Goal: Task Accomplishment & Management: Use online tool/utility

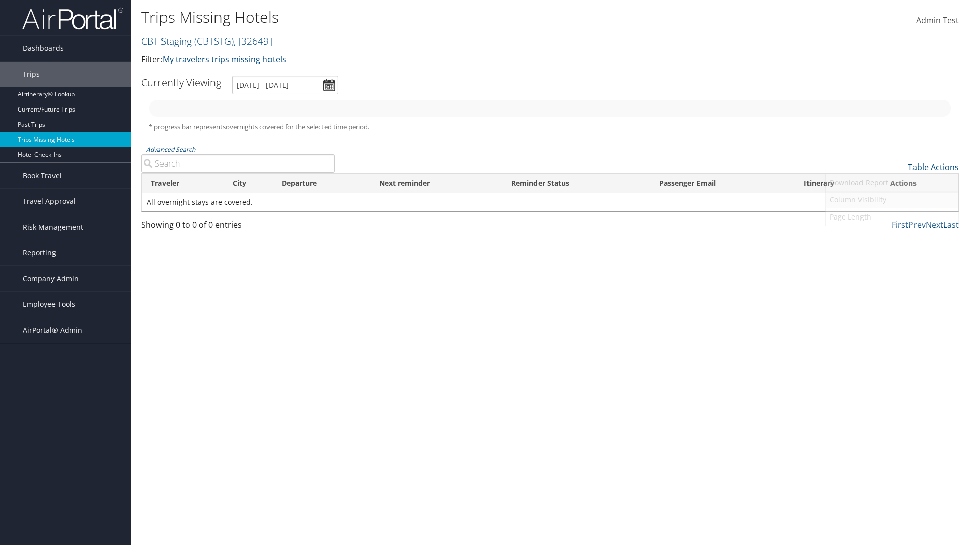
click at [892, 200] on link "Column Visibility" at bounding box center [891, 199] width 133 height 17
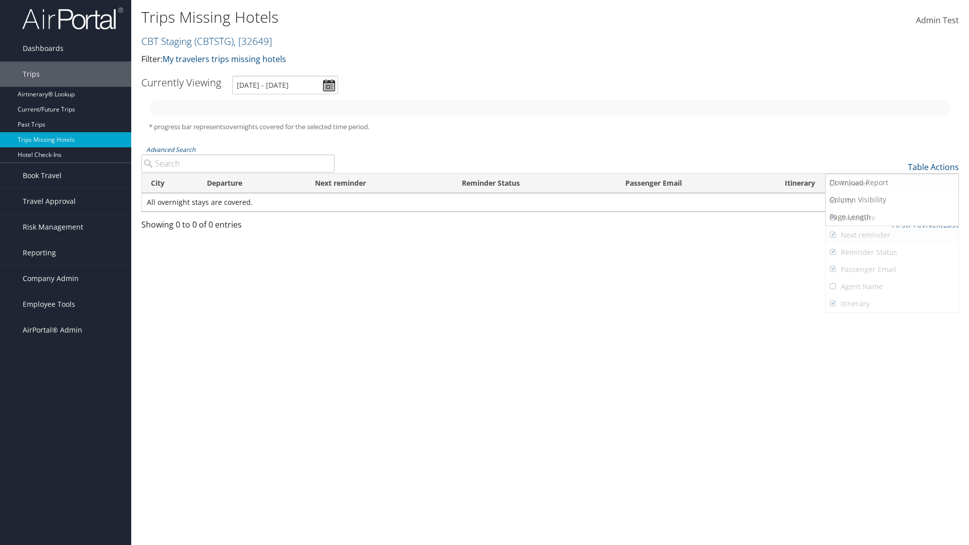
click at [892, 201] on link "City" at bounding box center [891, 200] width 133 height 17
click at [892, 218] on link "Departure" at bounding box center [891, 217] width 133 height 17
click at [892, 235] on link "Next reminder" at bounding box center [891, 235] width 133 height 17
click at [892, 252] on link "Reminder Status" at bounding box center [891, 252] width 133 height 17
click at [892, 269] on link "Passenger Email" at bounding box center [891, 269] width 133 height 17
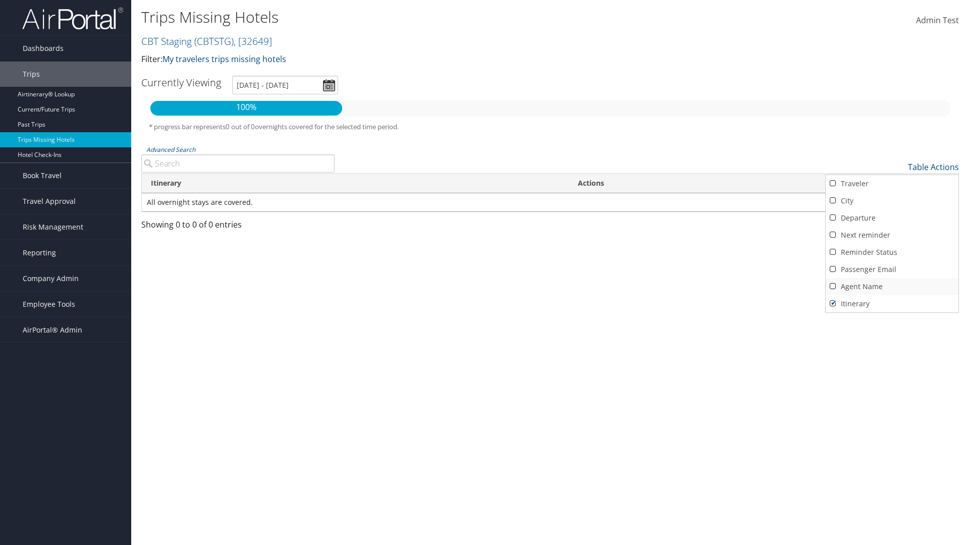
click at [892, 287] on link "Agent Name" at bounding box center [891, 286] width 133 height 17
click at [892, 269] on link "Passenger Email" at bounding box center [891, 269] width 133 height 17
click at [892, 252] on link "Reminder Status" at bounding box center [891, 252] width 133 height 17
click at [892, 235] on link "Next reminder" at bounding box center [891, 235] width 133 height 17
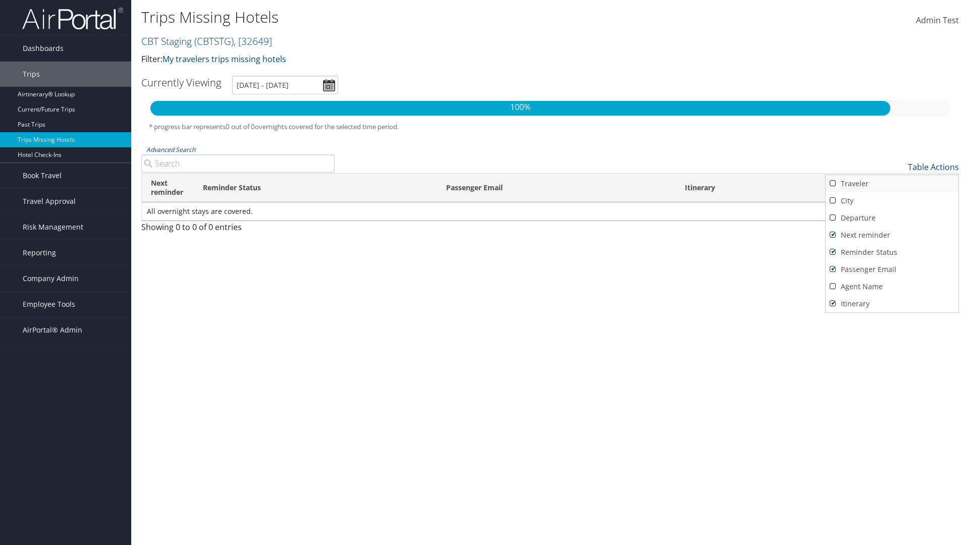
click at [892, 218] on link "Departure" at bounding box center [891, 217] width 133 height 17
click at [892, 201] on link "City" at bounding box center [891, 200] width 133 height 17
click at [892, 184] on link "Traveler" at bounding box center [891, 183] width 133 height 17
click at [484, 272] on div at bounding box center [484, 272] width 969 height 545
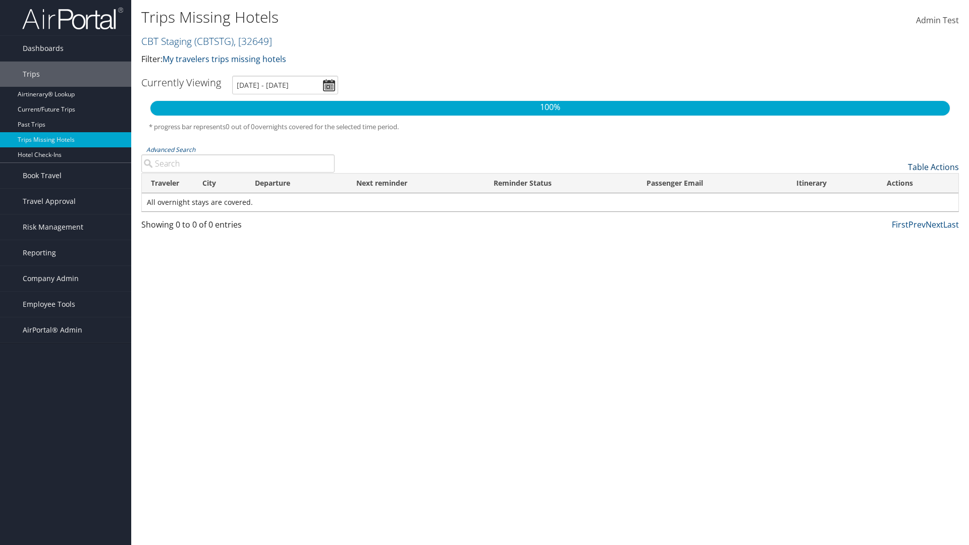
click at [933, 167] on link "Table Actions" at bounding box center [933, 166] width 51 height 11
click at [892, 201] on link "25" at bounding box center [891, 200] width 133 height 17
click at [933, 167] on link "Table Actions" at bounding box center [933, 166] width 51 height 11
click at [892, 217] on link "Page Length" at bounding box center [891, 216] width 133 height 17
click at [933, 167] on link "Table Actions" at bounding box center [933, 166] width 51 height 11
